Goal: Information Seeking & Learning: Check status

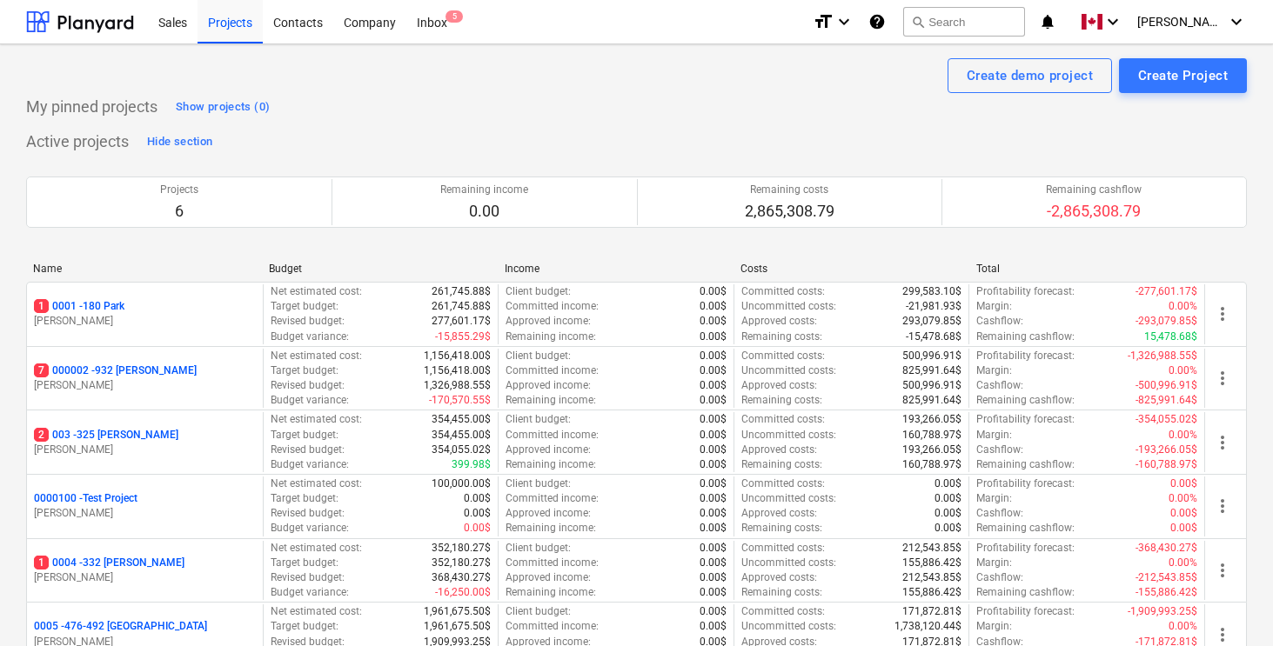
scroll to position [160, 0]
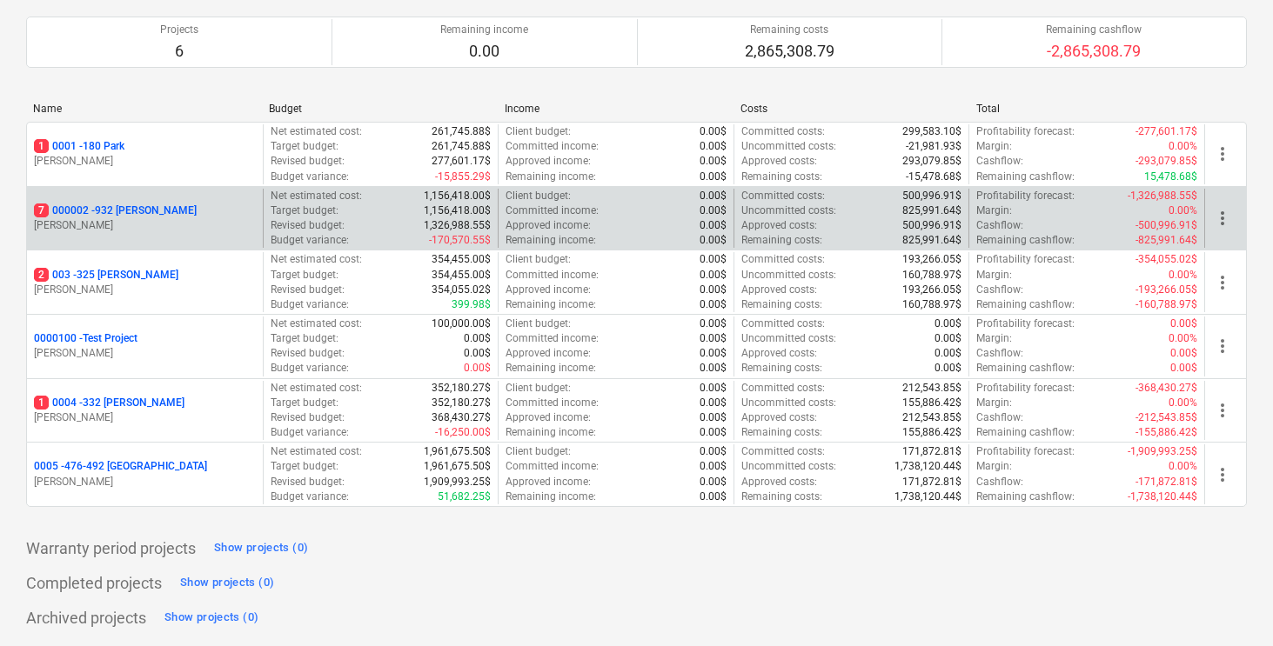
click at [141, 211] on p "7 000002 - 932 [PERSON_NAME]" at bounding box center [115, 211] width 163 height 15
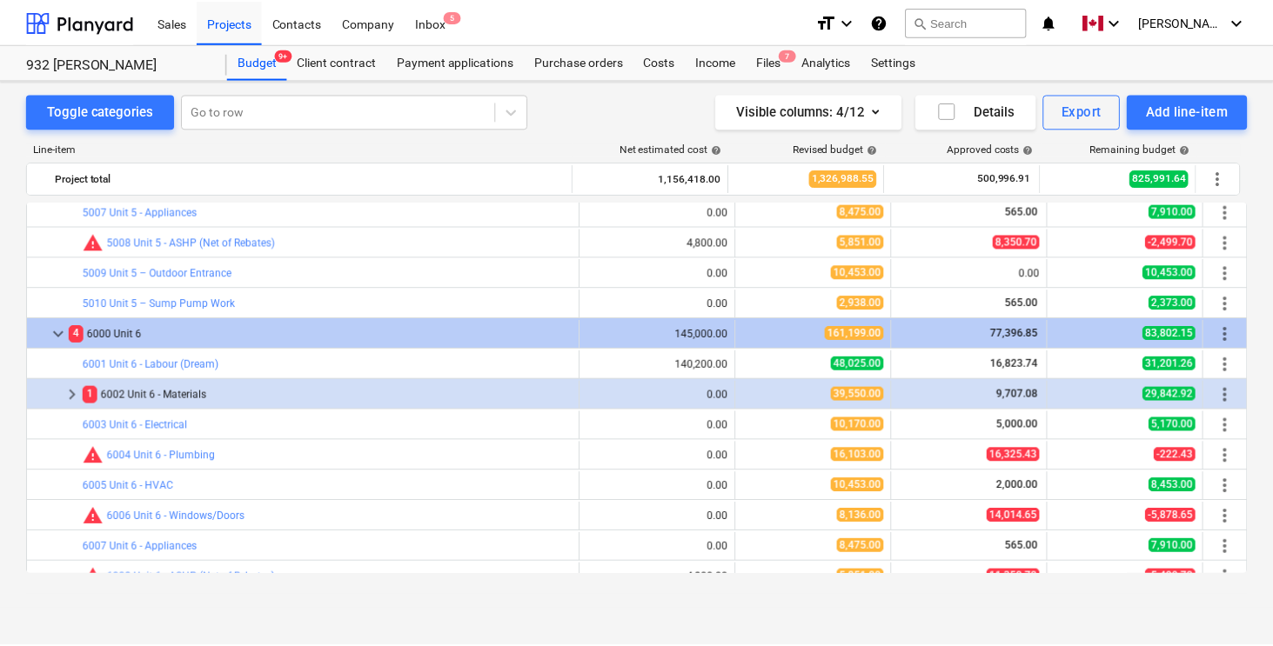
scroll to position [1715, 0]
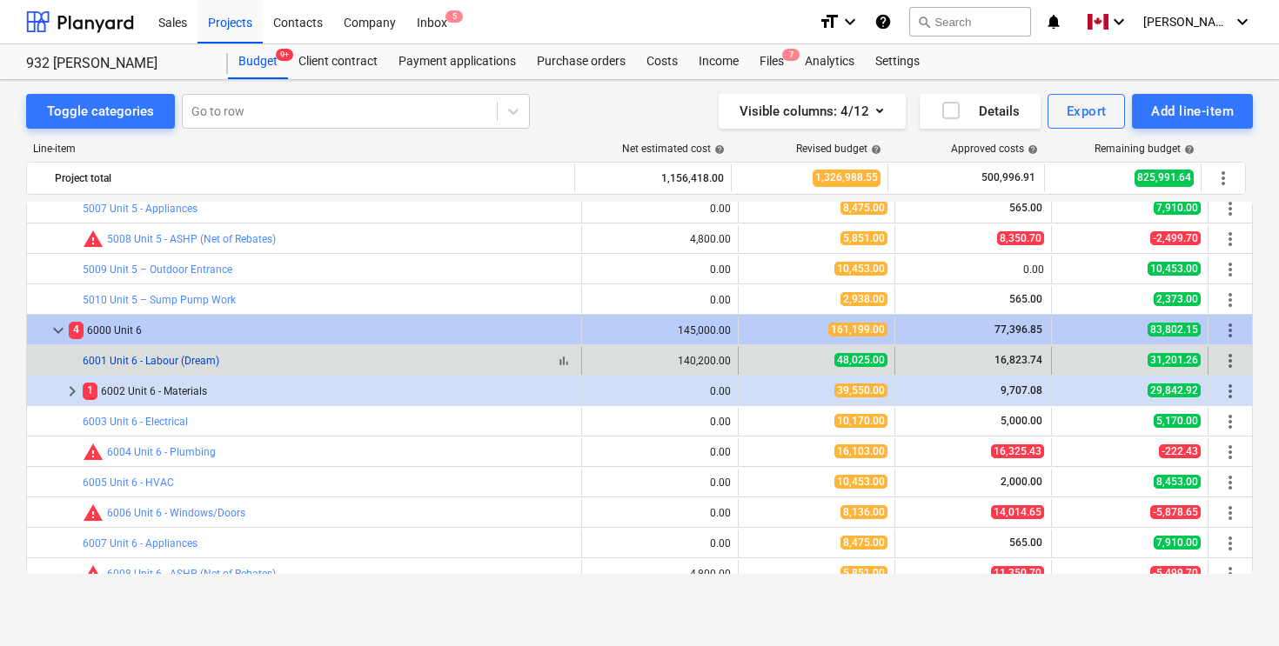
click at [175, 365] on link "6001 Unit 6 - Labour (Dream)" at bounding box center [151, 361] width 137 height 12
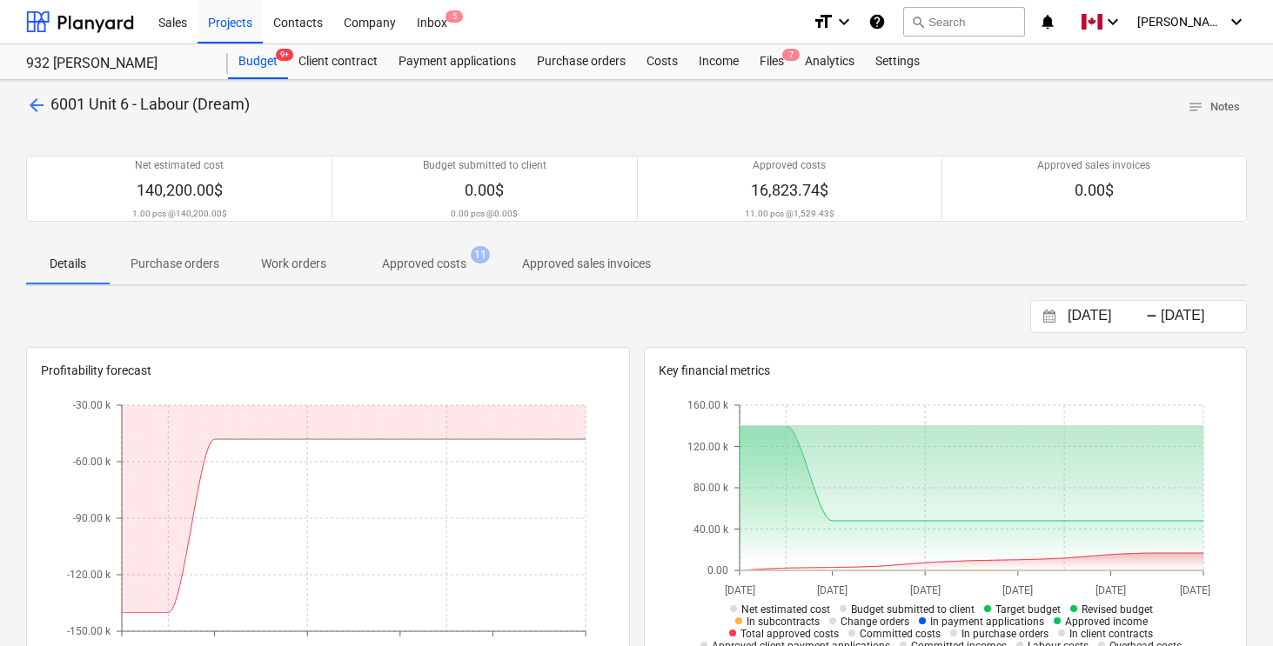
click at [425, 268] on p "Approved costs" at bounding box center [424, 264] width 84 height 18
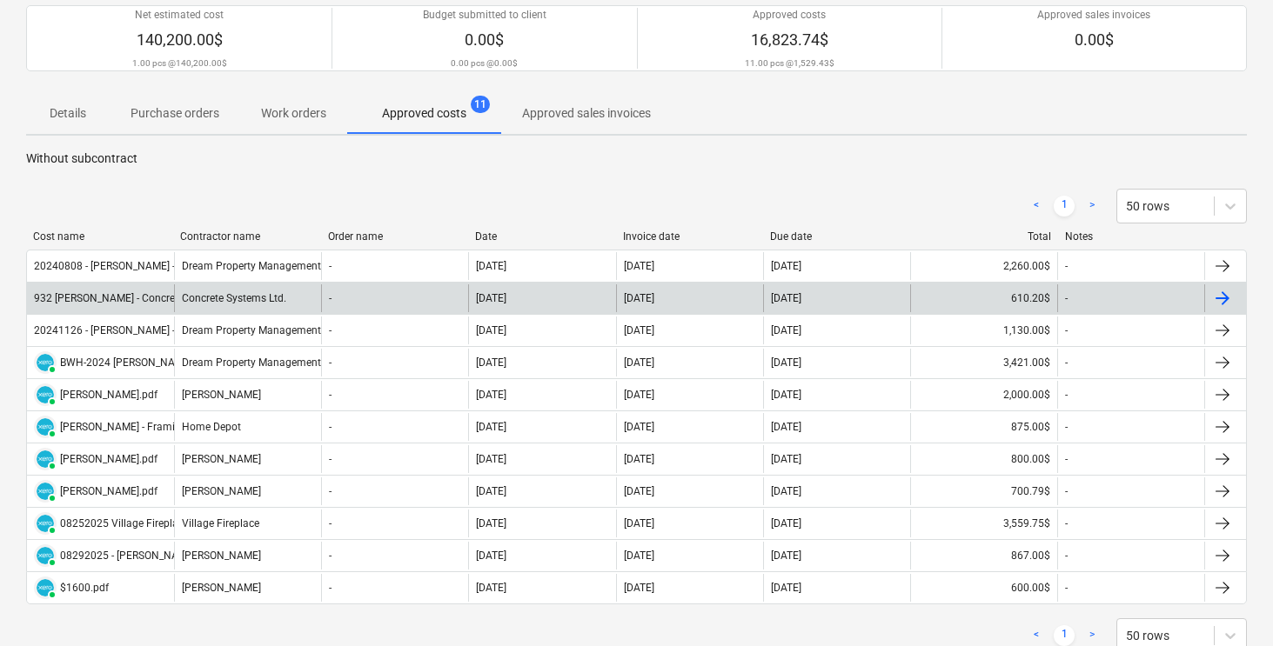
scroll to position [149, 0]
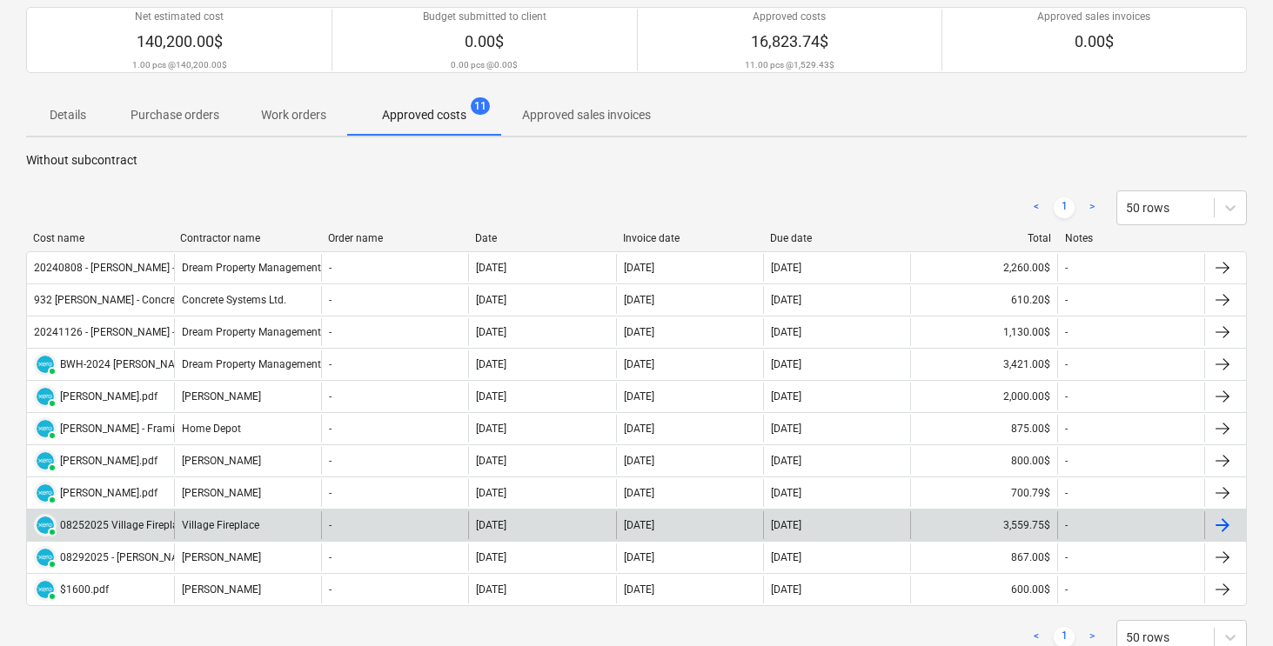
click at [974, 522] on div "3,559.75$" at bounding box center [983, 526] width 147 height 28
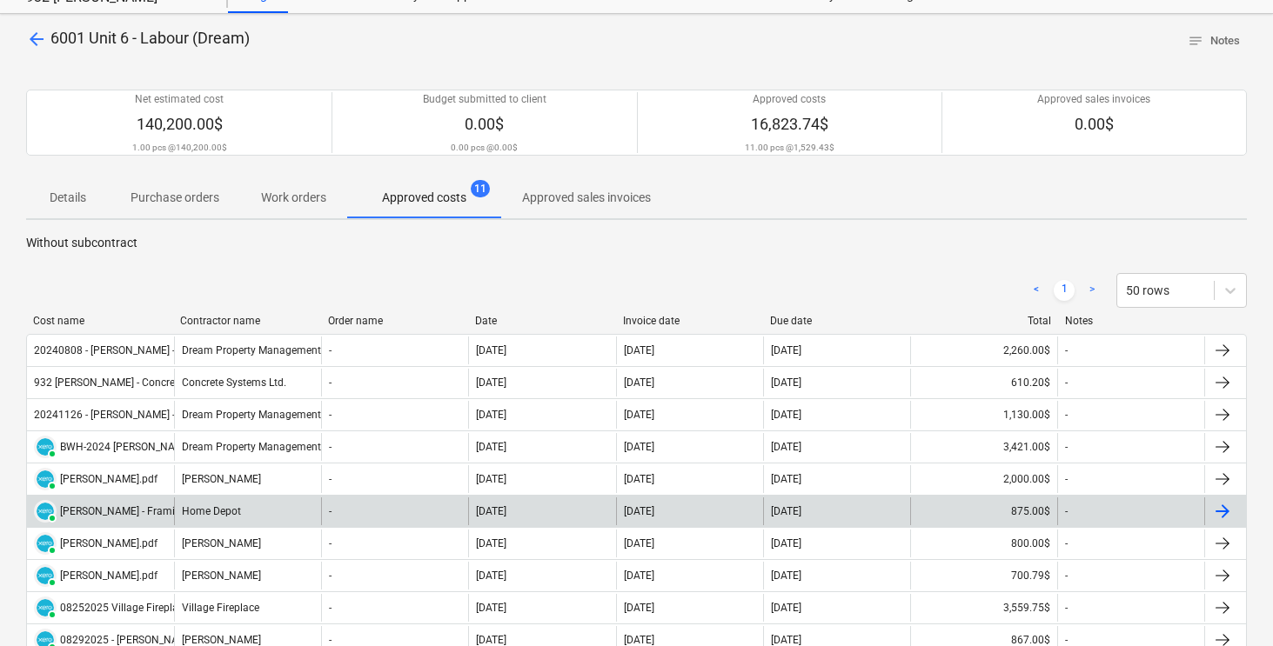
scroll to position [60, 0]
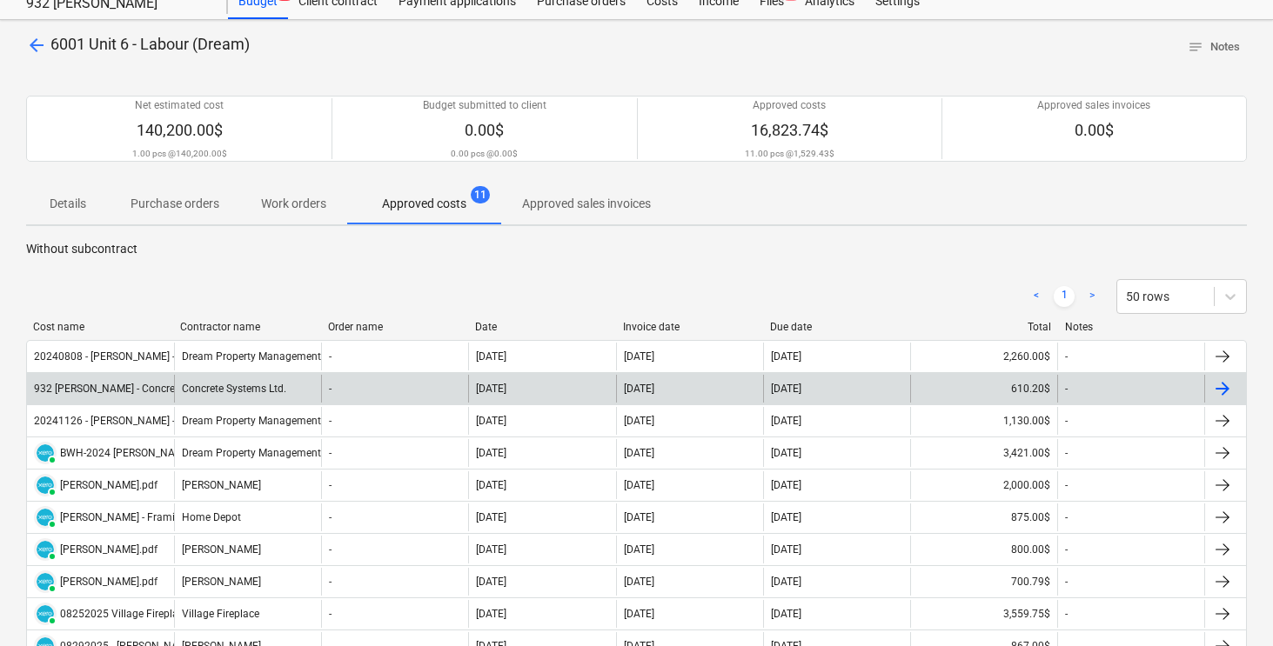
click at [1000, 385] on div "610.20$" at bounding box center [983, 389] width 147 height 28
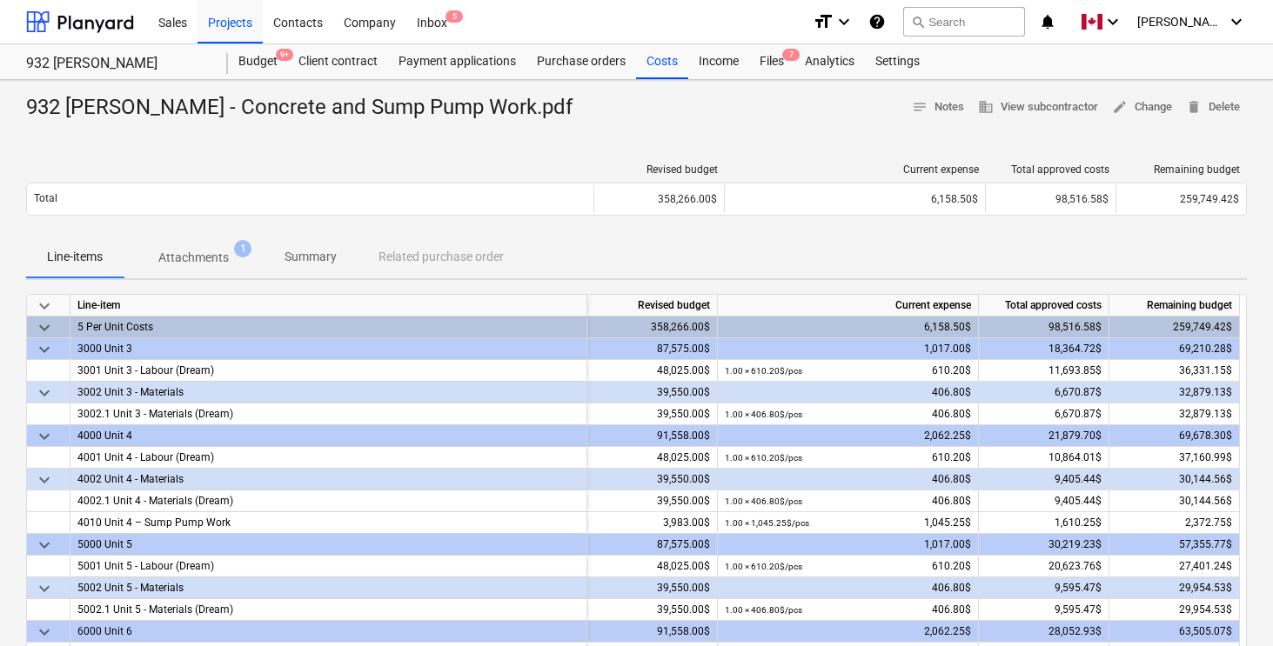
click at [197, 264] on p "Attachments" at bounding box center [193, 258] width 70 height 18
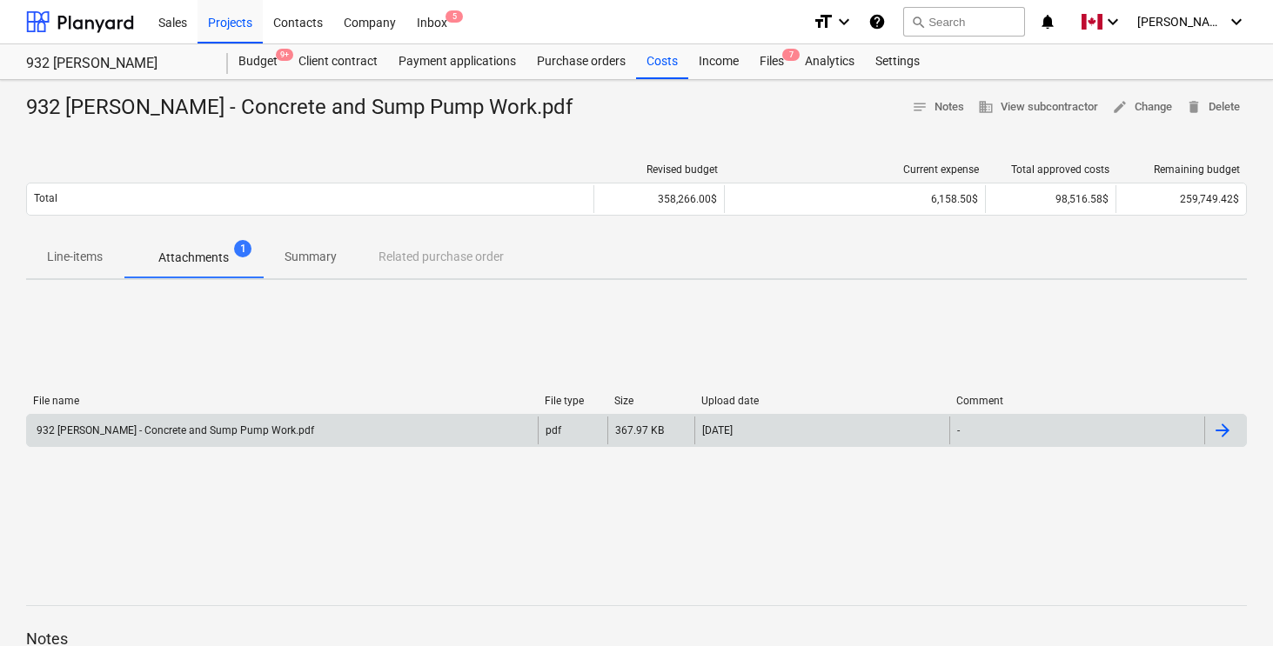
click at [1226, 433] on div at bounding box center [1222, 430] width 21 height 21
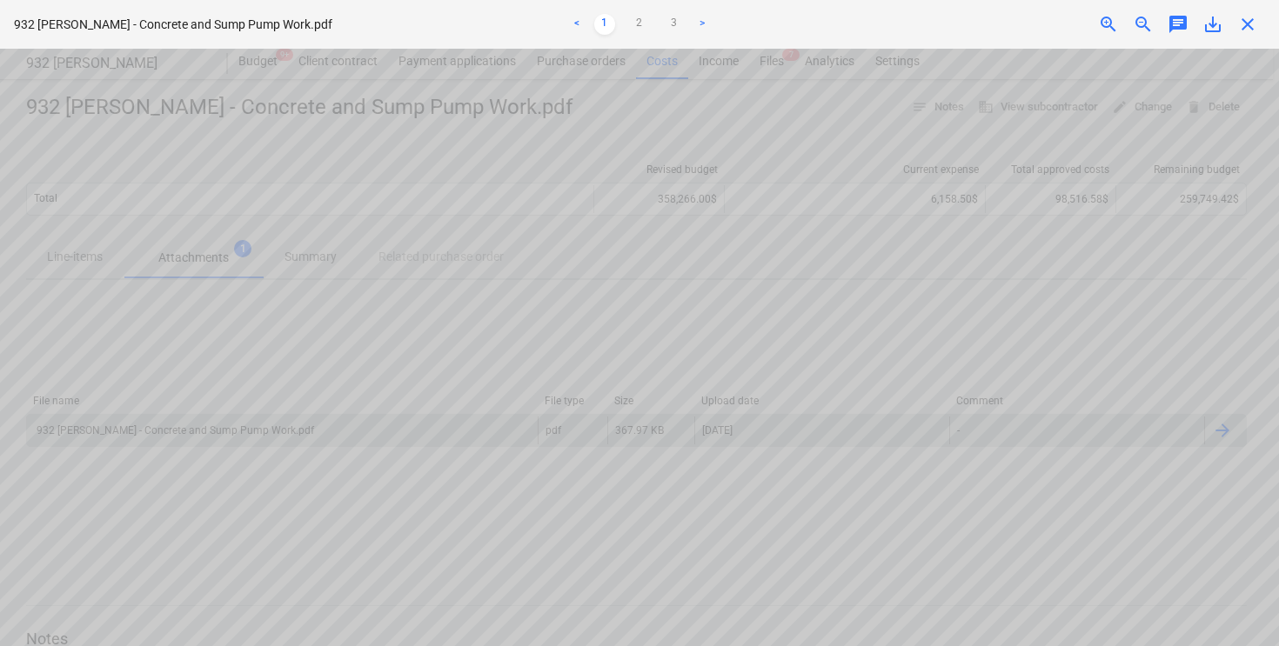
scroll to position [106, 0]
click at [1255, 19] on span "close" at bounding box center [1247, 24] width 21 height 21
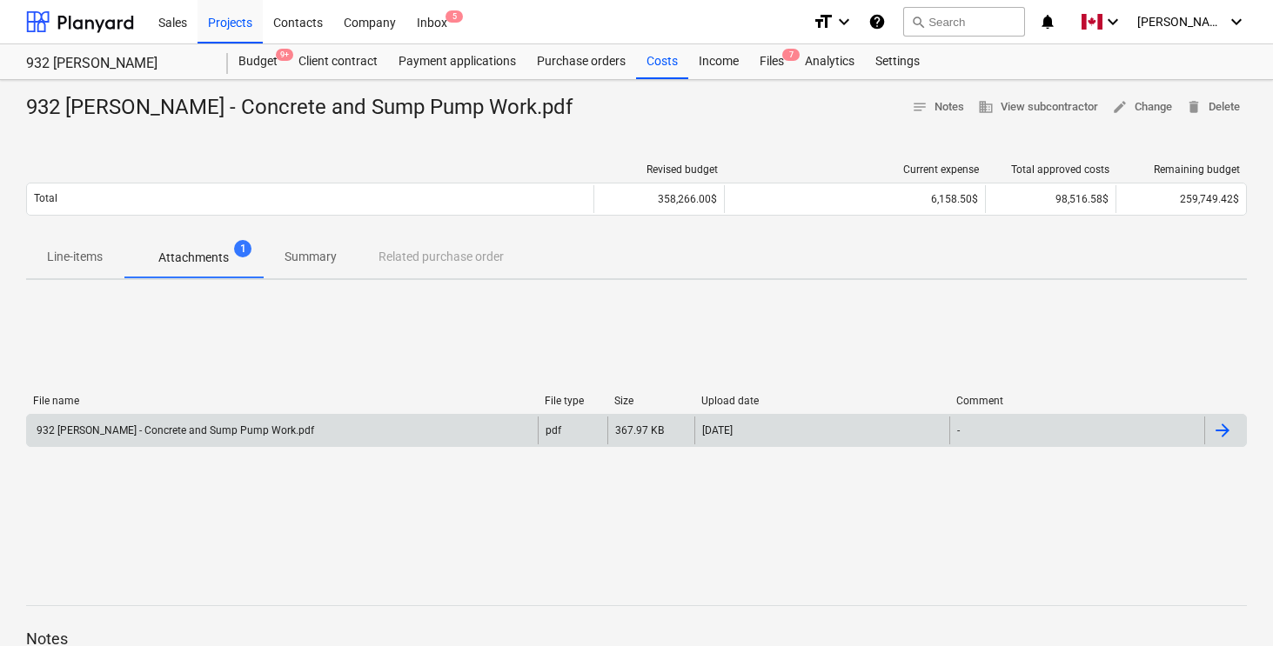
click at [1224, 427] on div at bounding box center [1222, 430] width 21 height 21
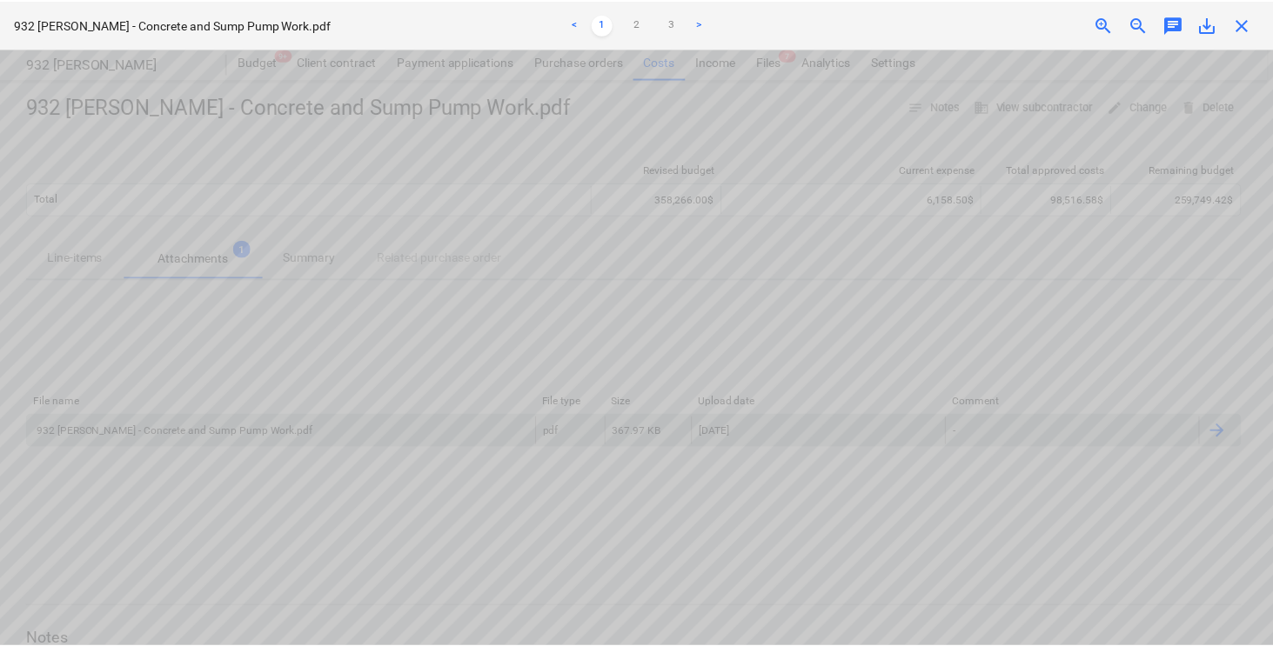
scroll to position [0, 0]
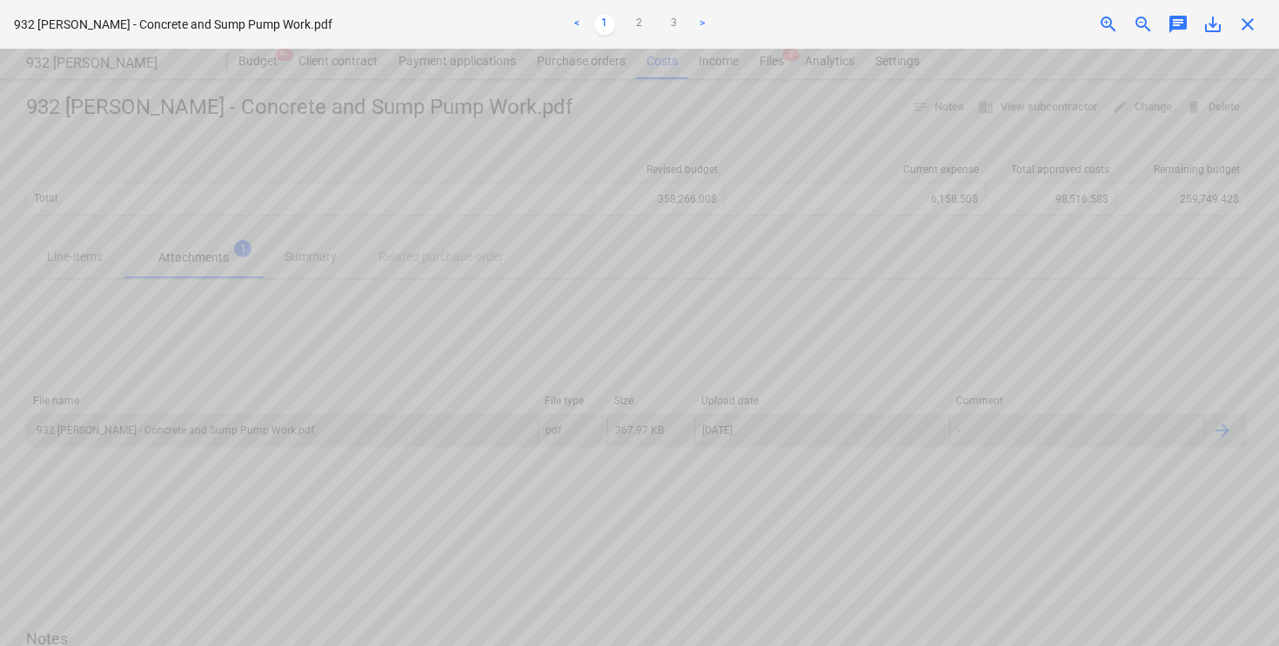
click at [1241, 19] on span "close" at bounding box center [1247, 24] width 21 height 21
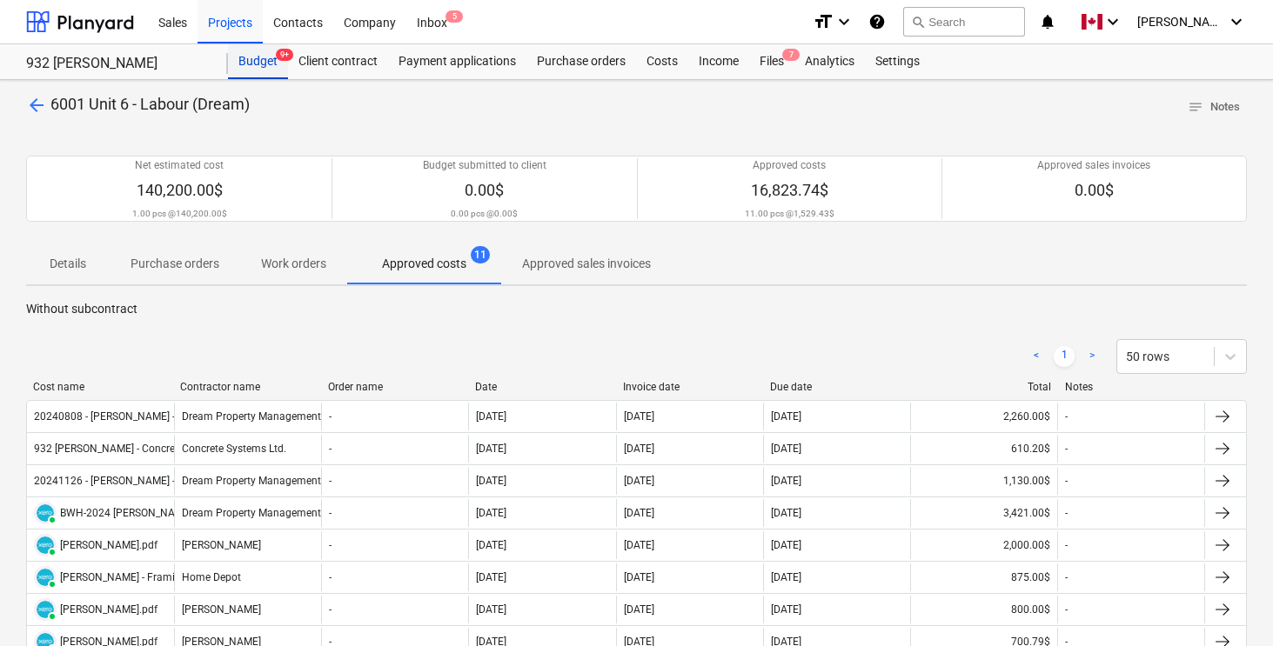
click at [249, 56] on div "Budget 9+" at bounding box center [258, 61] width 60 height 35
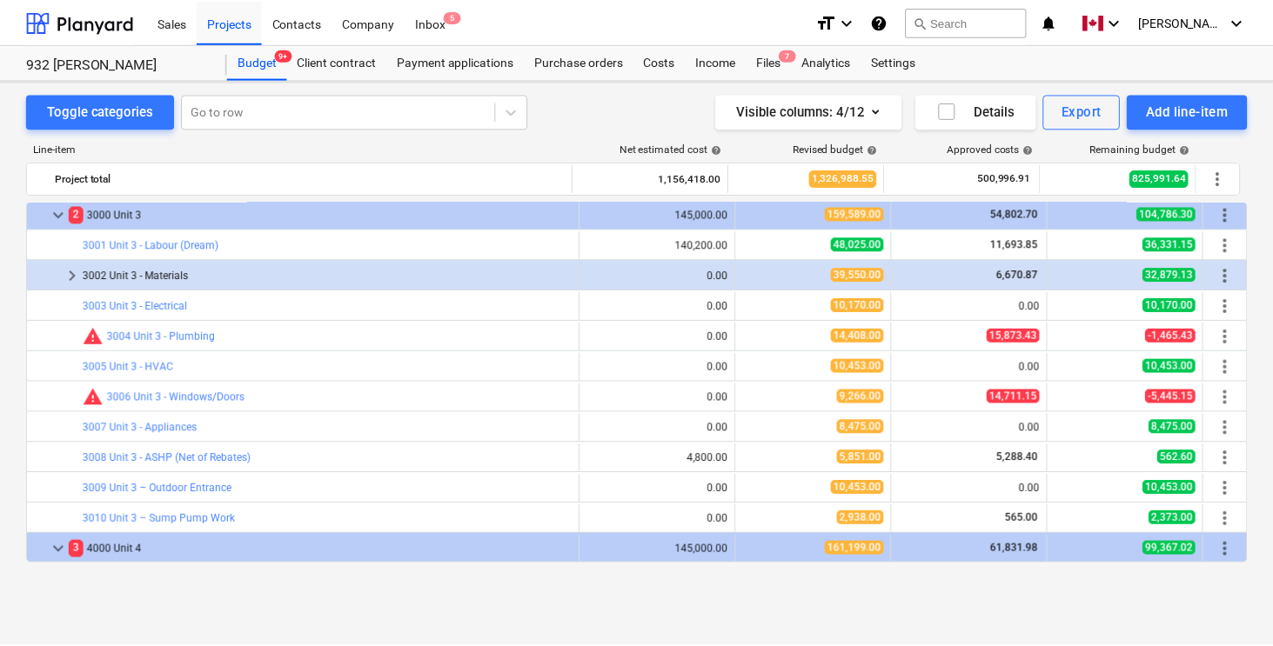
scroll to position [755, 0]
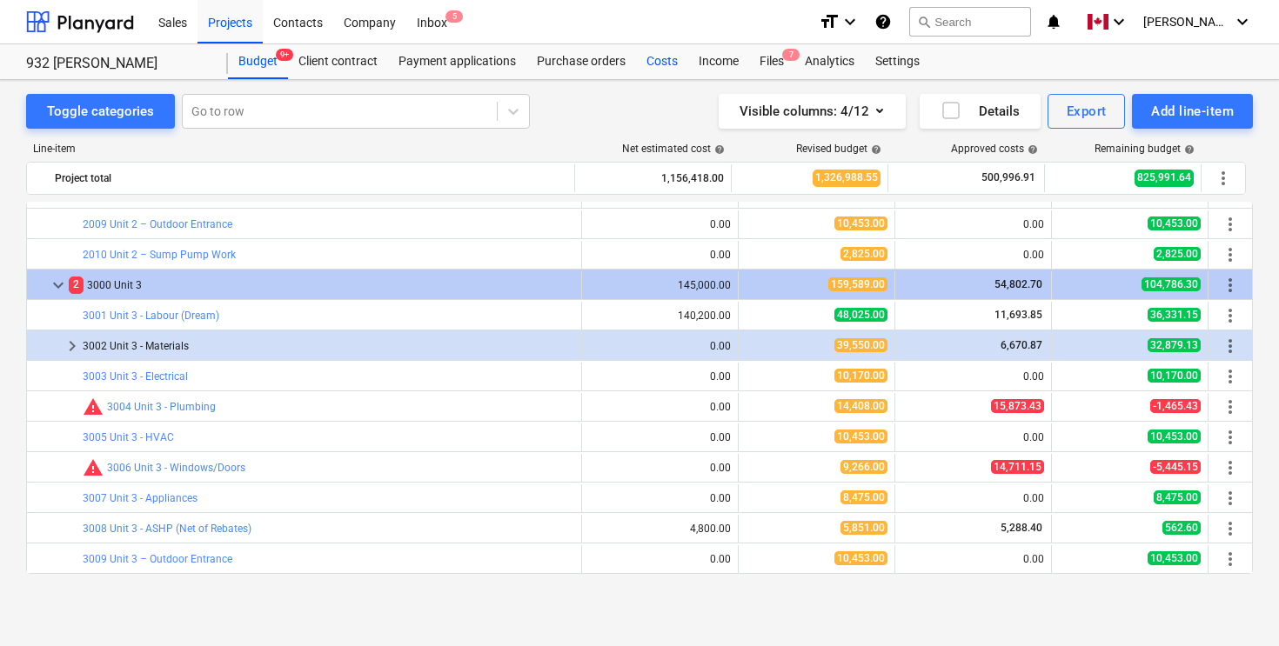
click at [666, 59] on div "Costs" at bounding box center [662, 61] width 52 height 35
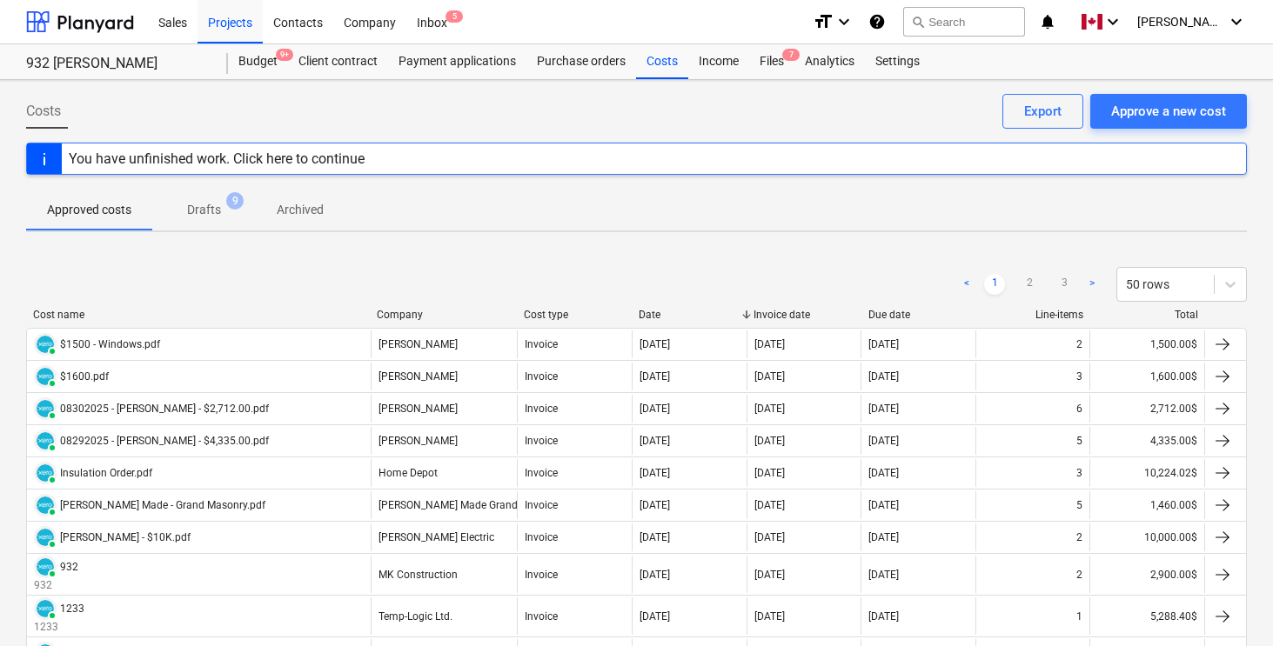
click at [453, 104] on div "Costs Approve a new cost Export" at bounding box center [636, 118] width 1221 height 49
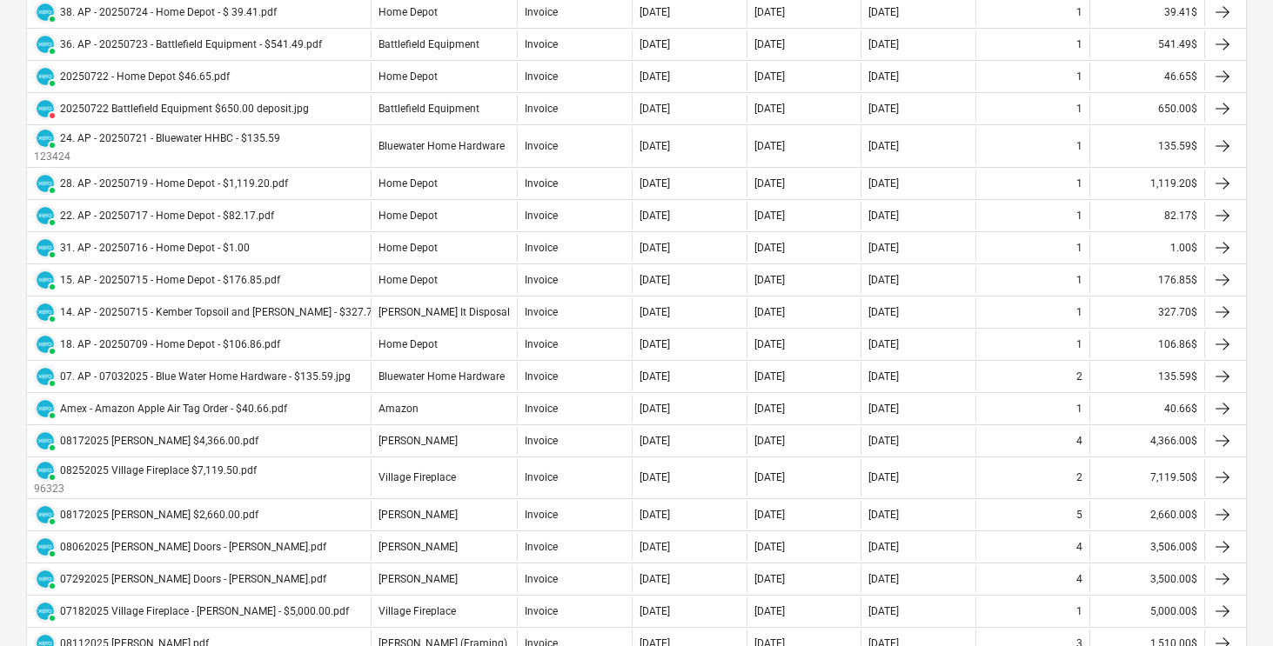
scroll to position [1042, 0]
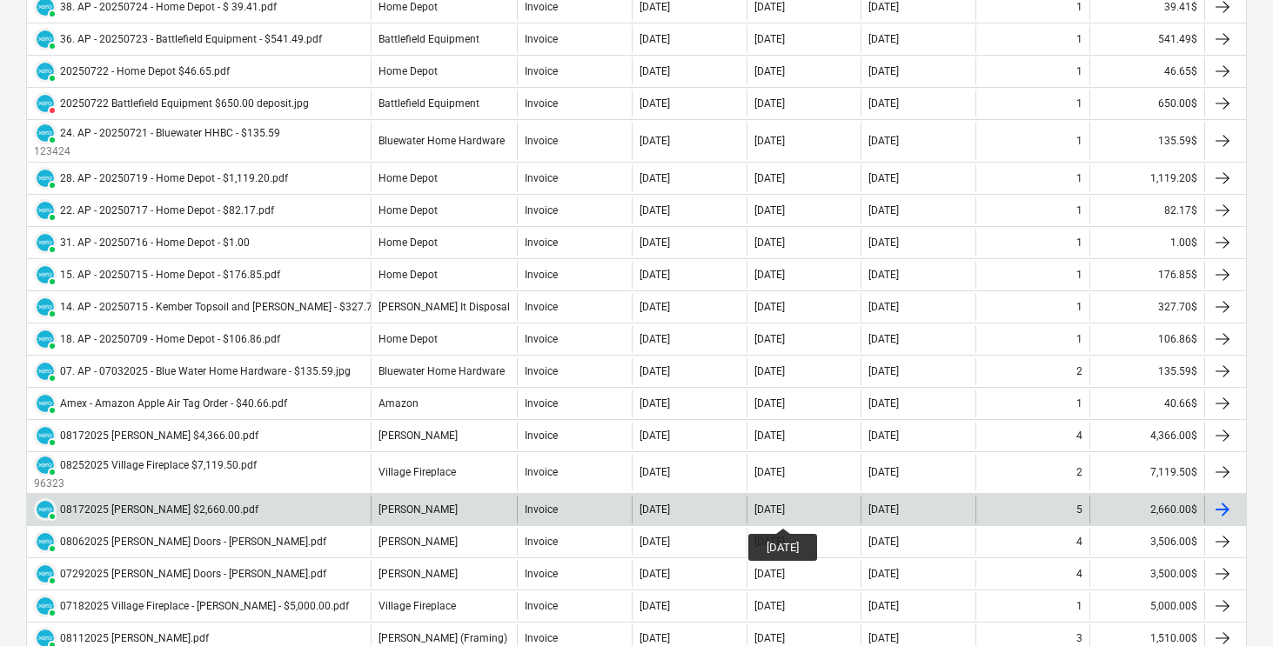
click at [785, 512] on div "[DATE]" at bounding box center [769, 510] width 30 height 12
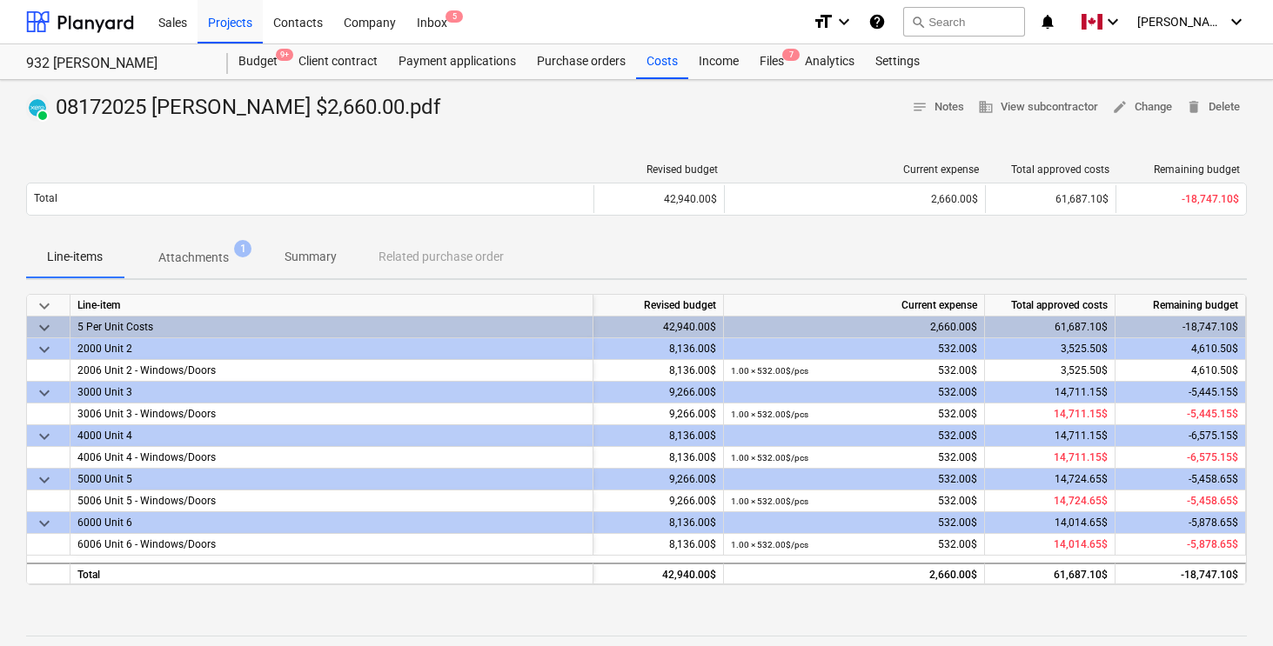
drag, startPoint x: 299, startPoint y: 104, endPoint x: 451, endPoint y: 96, distance: 151.6
click at [451, 96] on div "PAID 08172025 [PERSON_NAME] $2,660.00.pdf notes Notes business View subcontract…" at bounding box center [636, 108] width 1221 height 28
click at [504, 106] on div "PAID 08172025 [PERSON_NAME] $2,660.00.pdf notes Notes business View subcontract…" at bounding box center [636, 108] width 1221 height 28
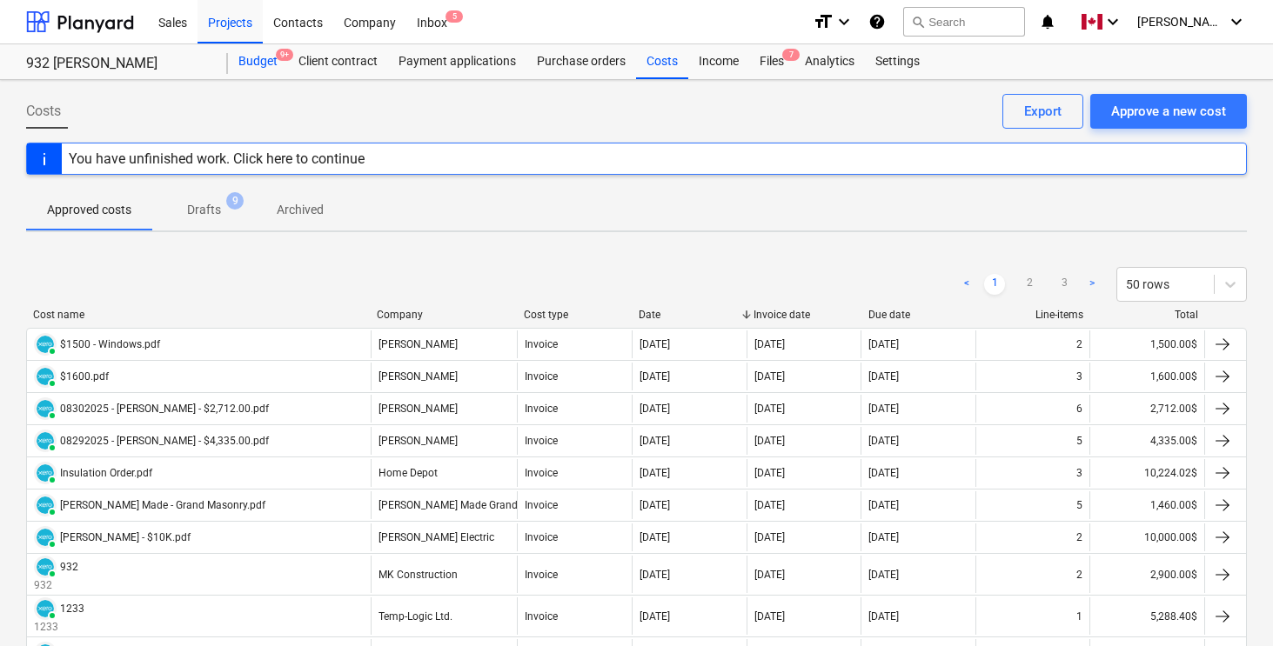
click at [252, 55] on div "Budget 9+" at bounding box center [258, 61] width 60 height 35
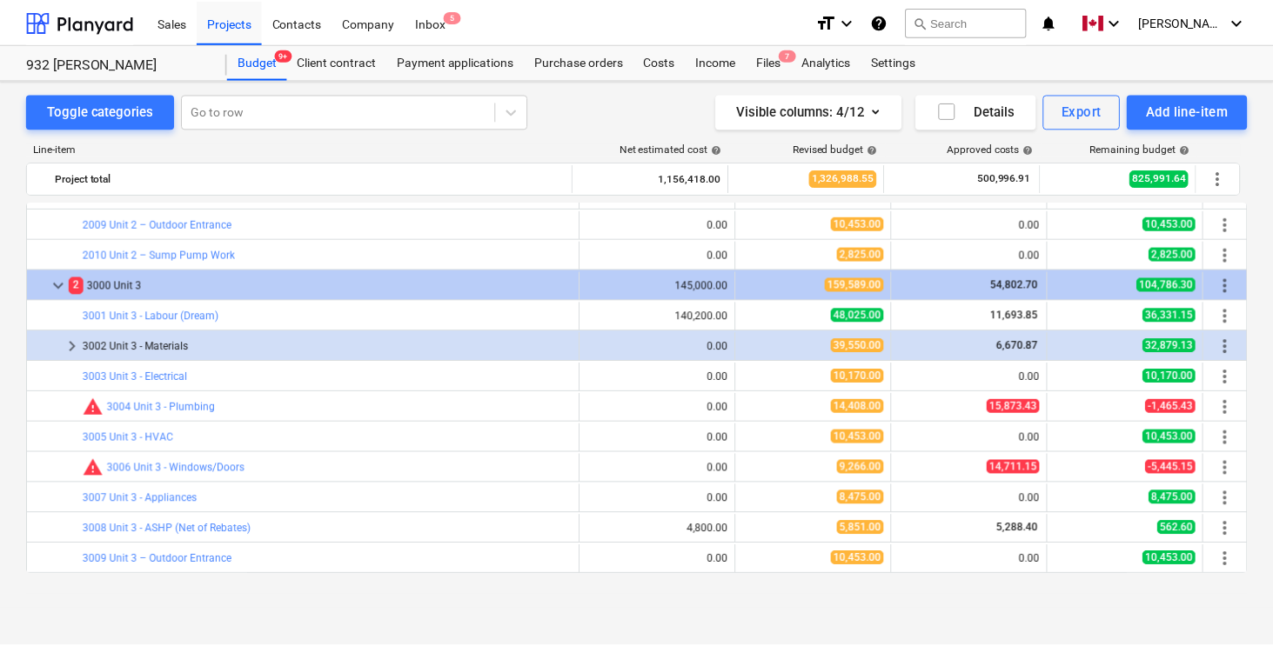
scroll to position [1820, 0]
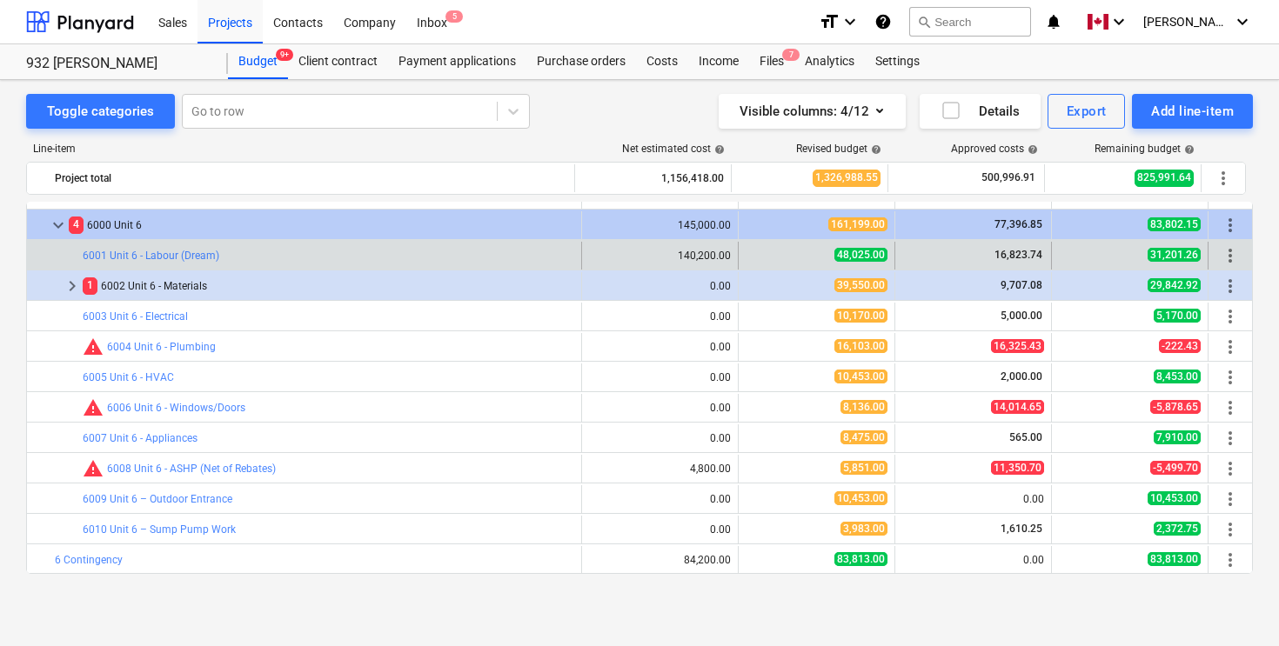
click at [163, 247] on div "bar_chart 6001 Unit 6 - Labour (Dream)" at bounding box center [329, 256] width 492 height 28
click at [165, 258] on link "6001 Unit 6 - Labour (Dream)" at bounding box center [151, 256] width 137 height 12
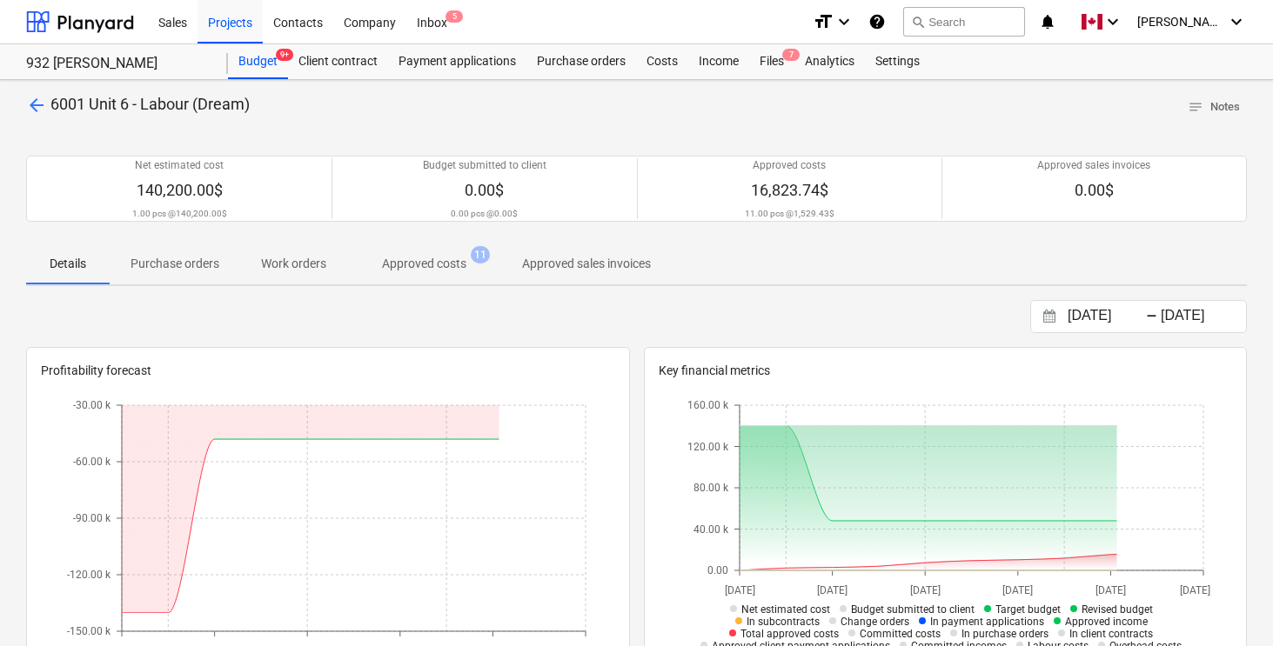
click at [441, 267] on p "Approved costs" at bounding box center [424, 264] width 84 height 18
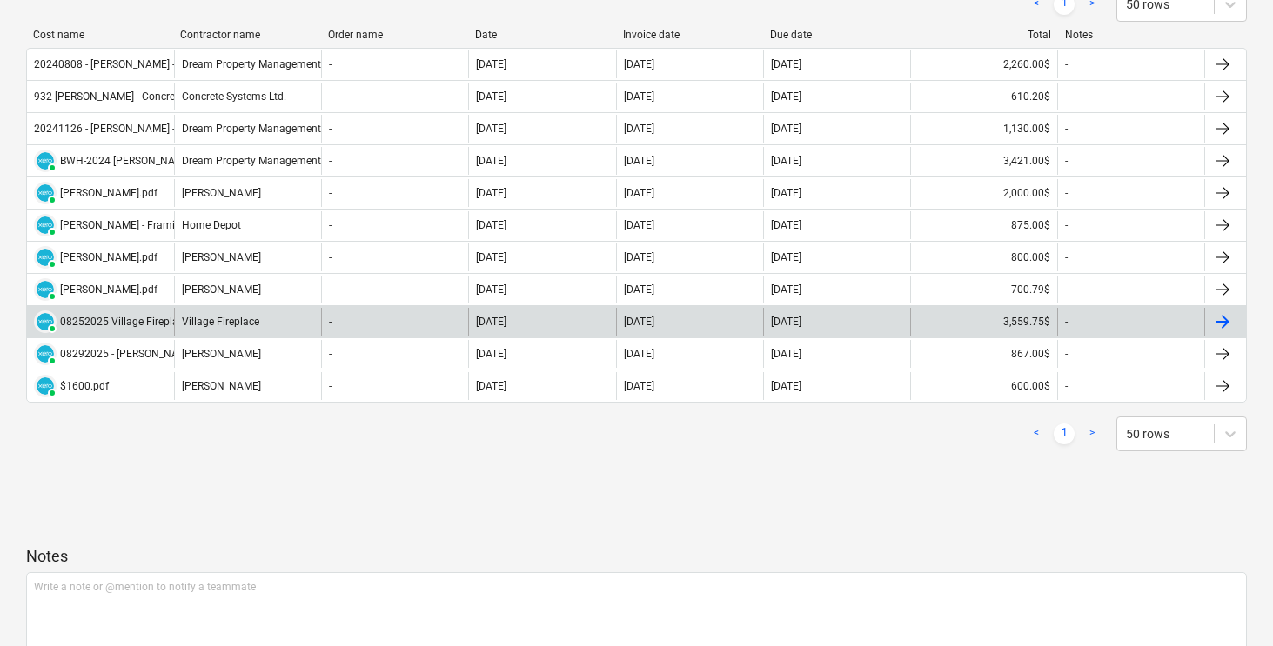
scroll to position [373, 0]
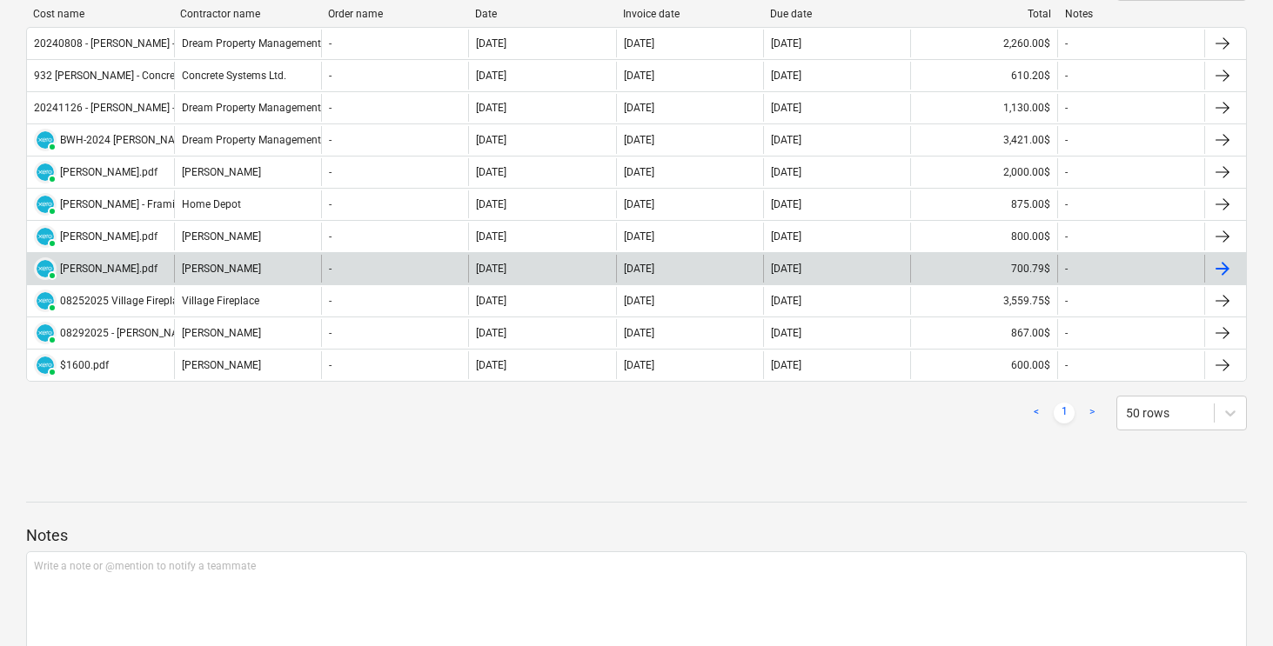
click at [945, 267] on div "700.79$" at bounding box center [983, 269] width 147 height 28
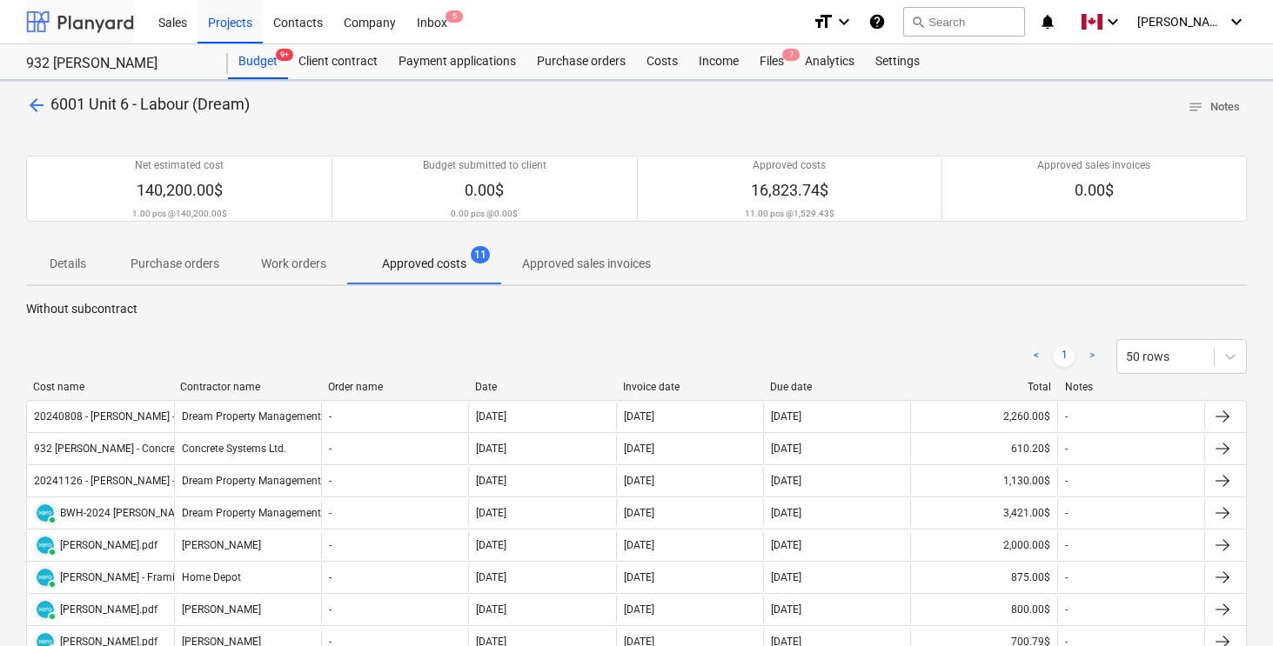
scroll to position [373, 0]
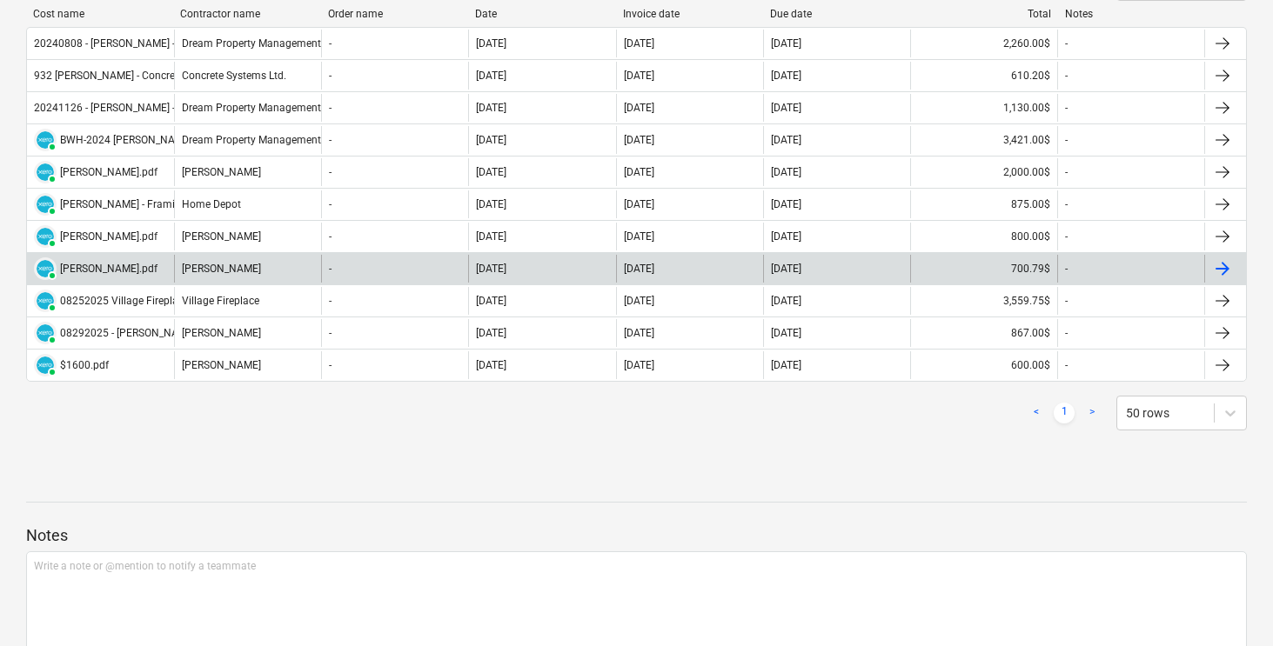
click at [983, 264] on div "700.79$" at bounding box center [983, 269] width 147 height 28
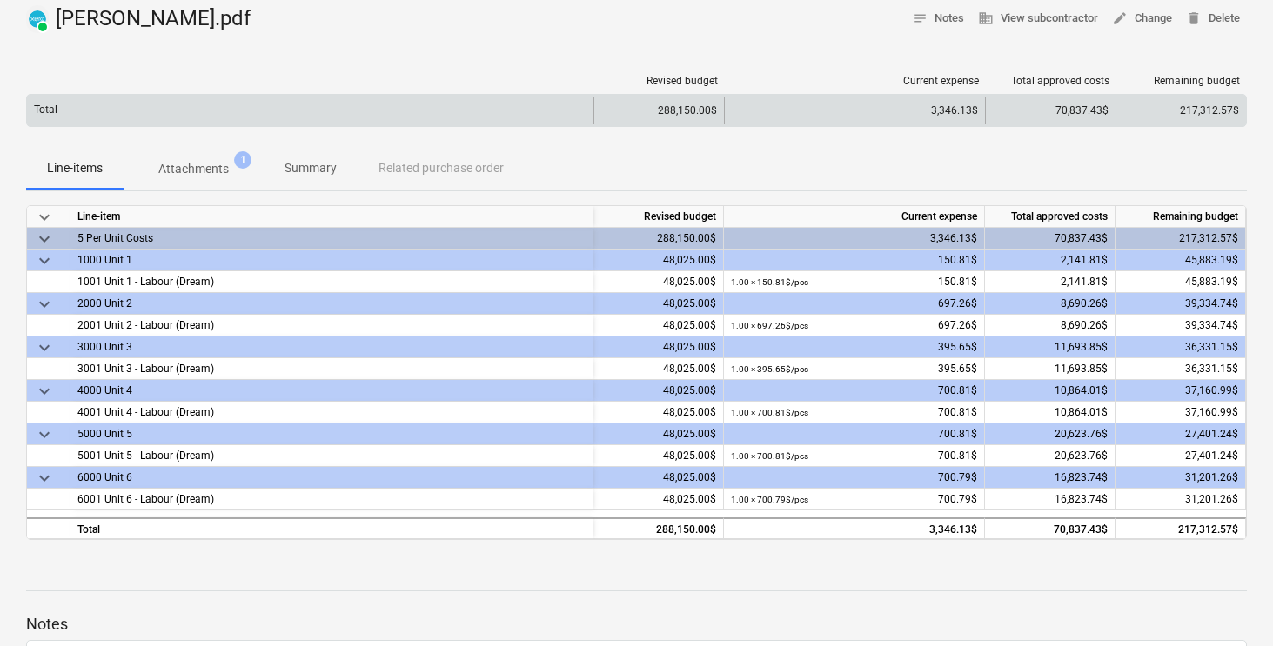
scroll to position [85, 0]
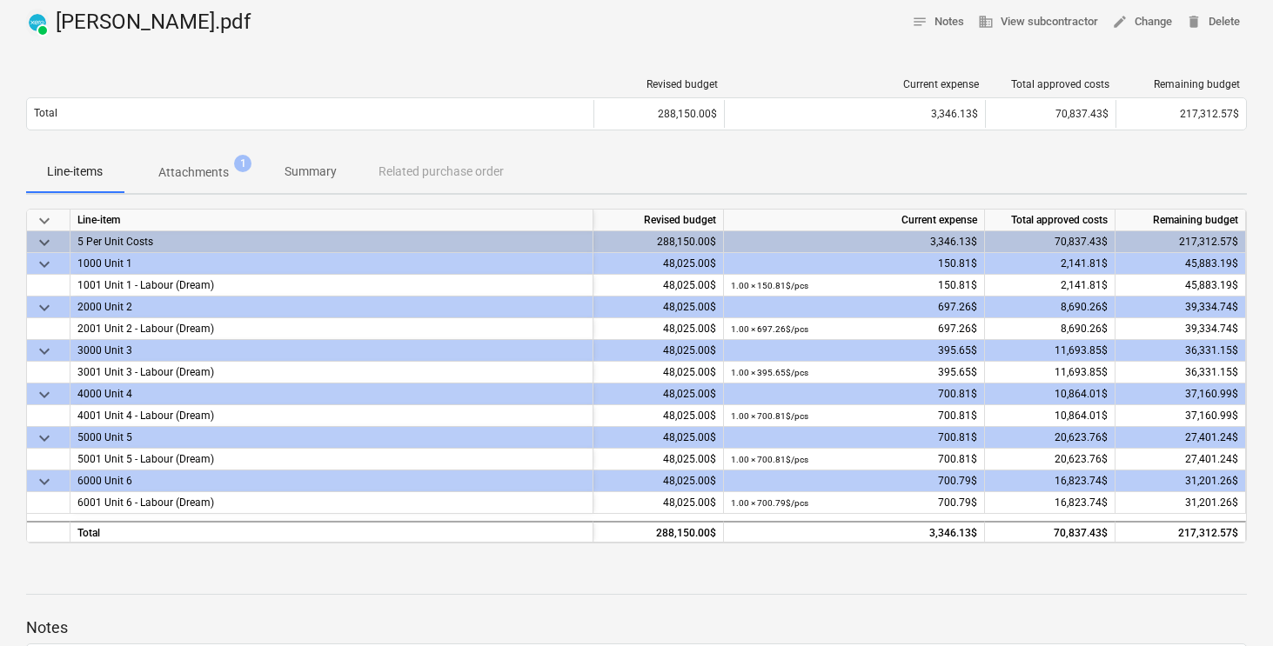
scroll to position [373, 0]
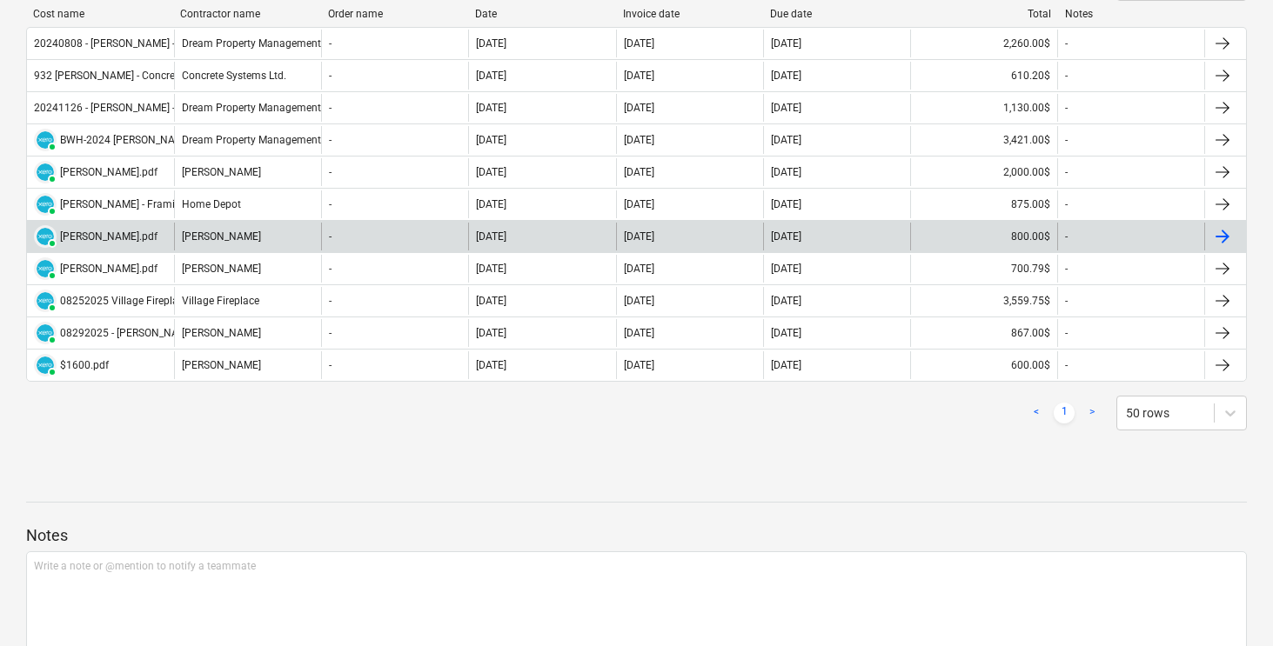
click at [981, 234] on div "800.00$" at bounding box center [983, 237] width 147 height 28
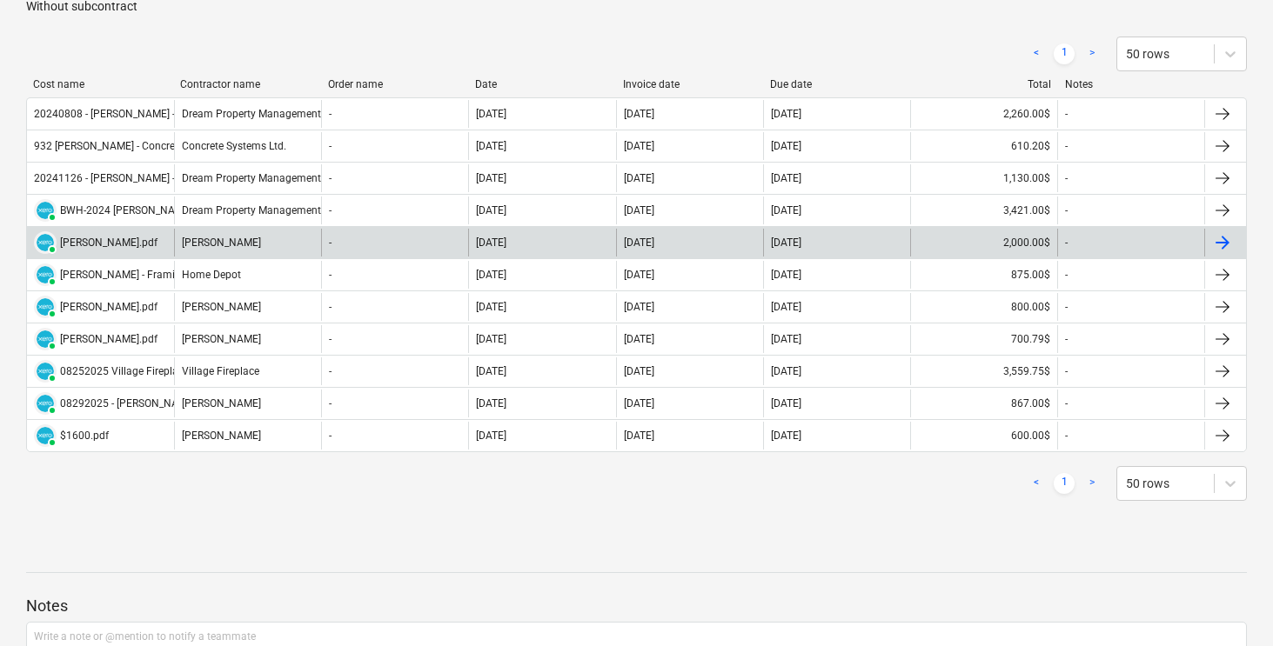
scroll to position [301, 0]
click at [973, 244] on div "2,000.00$" at bounding box center [983, 245] width 147 height 28
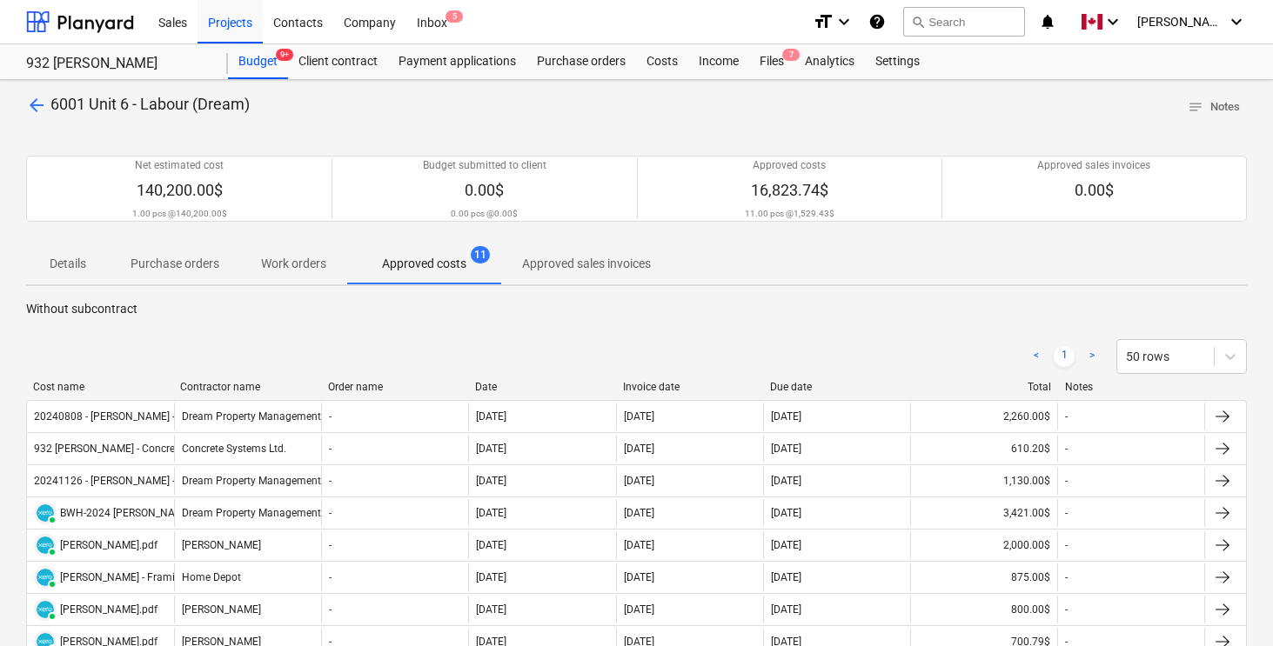
click at [510, 133] on div at bounding box center [636, 128] width 1221 height 14
click at [551, 117] on div "arrow_back 6001 Unit 6 - Labour (Dream) notes Notes" at bounding box center [636, 107] width 1221 height 27
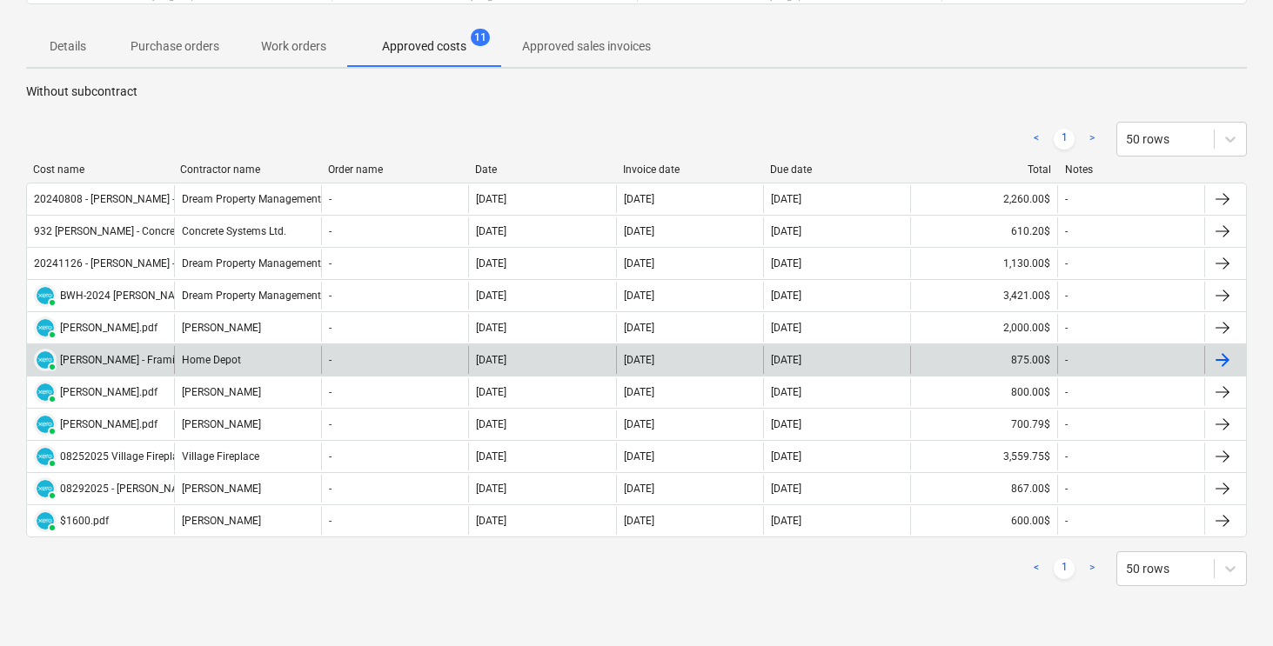
scroll to position [229, 0]
